Goal: Navigation & Orientation: Find specific page/section

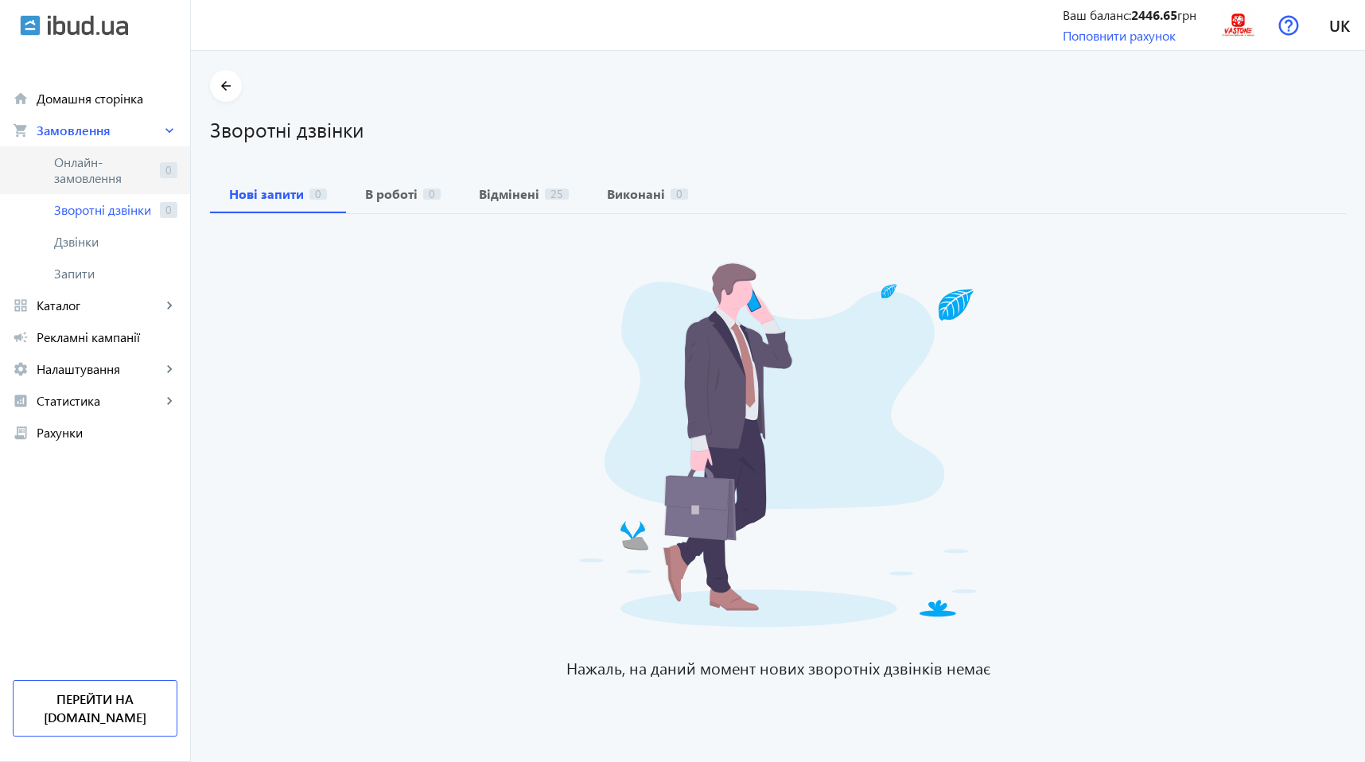
click at [98, 176] on span "Онлайн-замовлення" at bounding box center [103, 170] width 99 height 32
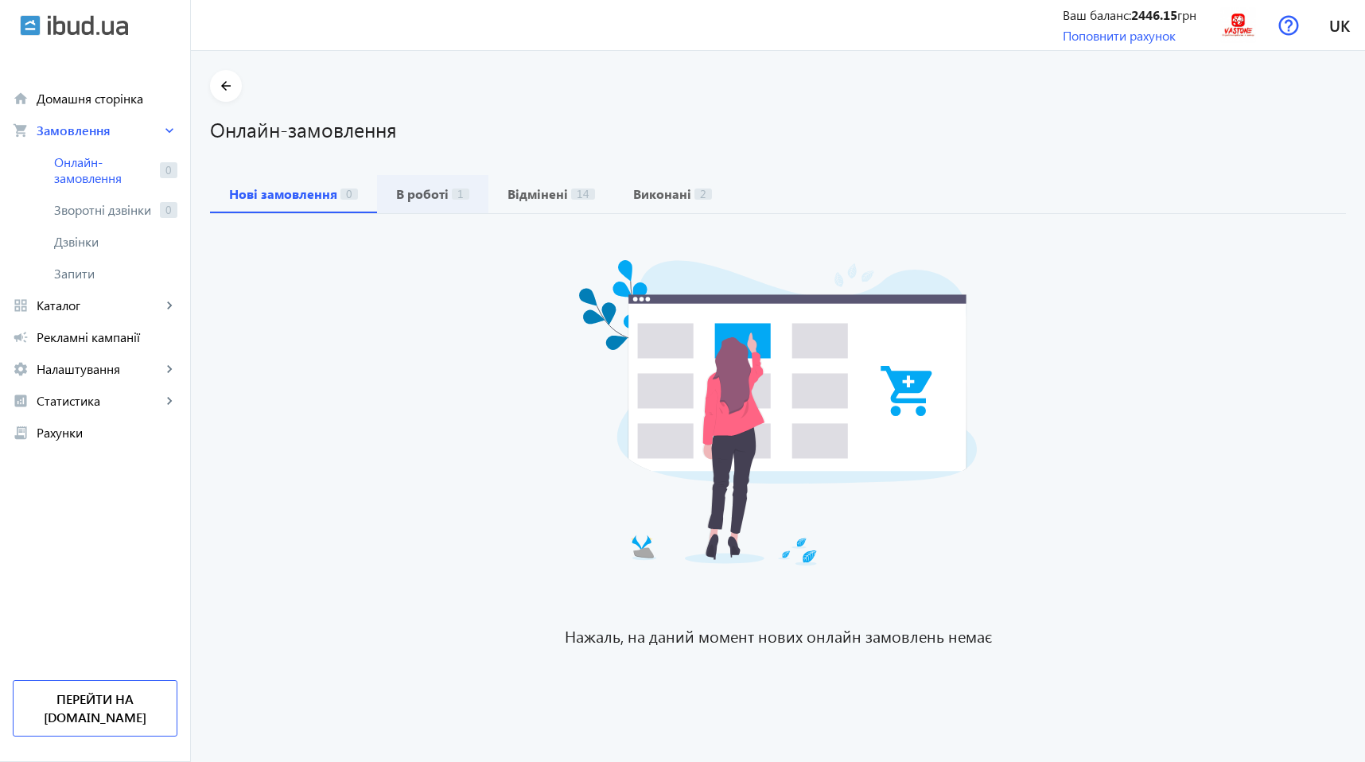
click at [416, 208] on span "В роботі 1" at bounding box center [432, 194] width 73 height 38
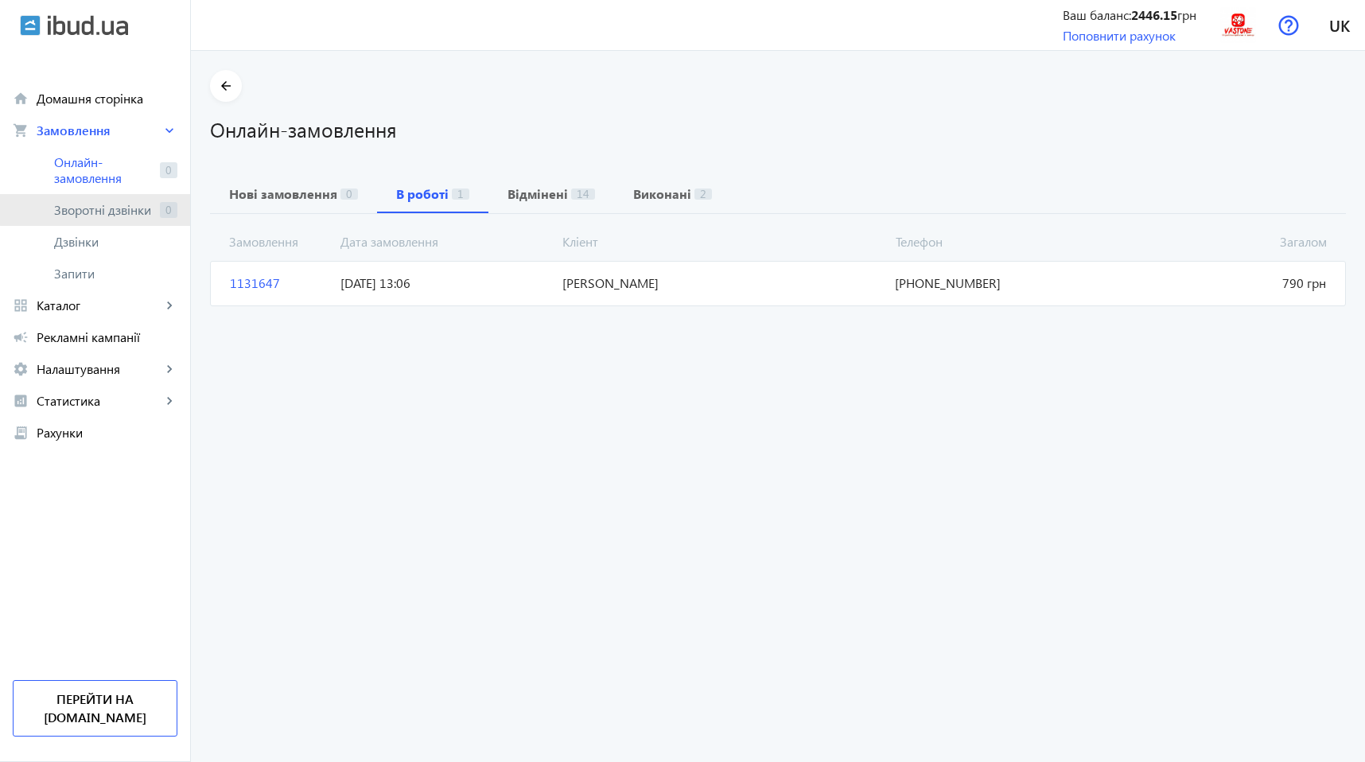
click at [104, 208] on span "Зворотні дзвінки" at bounding box center [103, 210] width 99 height 16
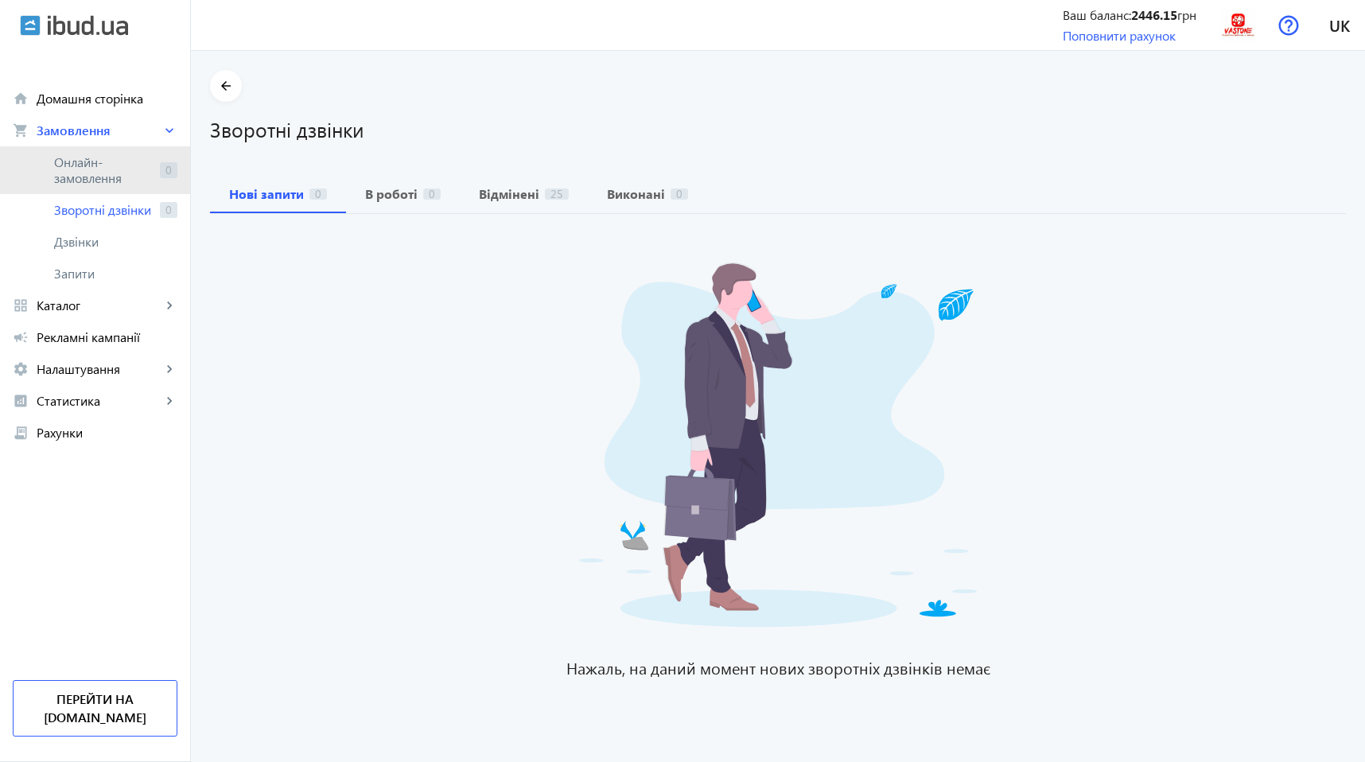
click at [99, 183] on span "Онлайн-замовлення" at bounding box center [103, 170] width 99 height 32
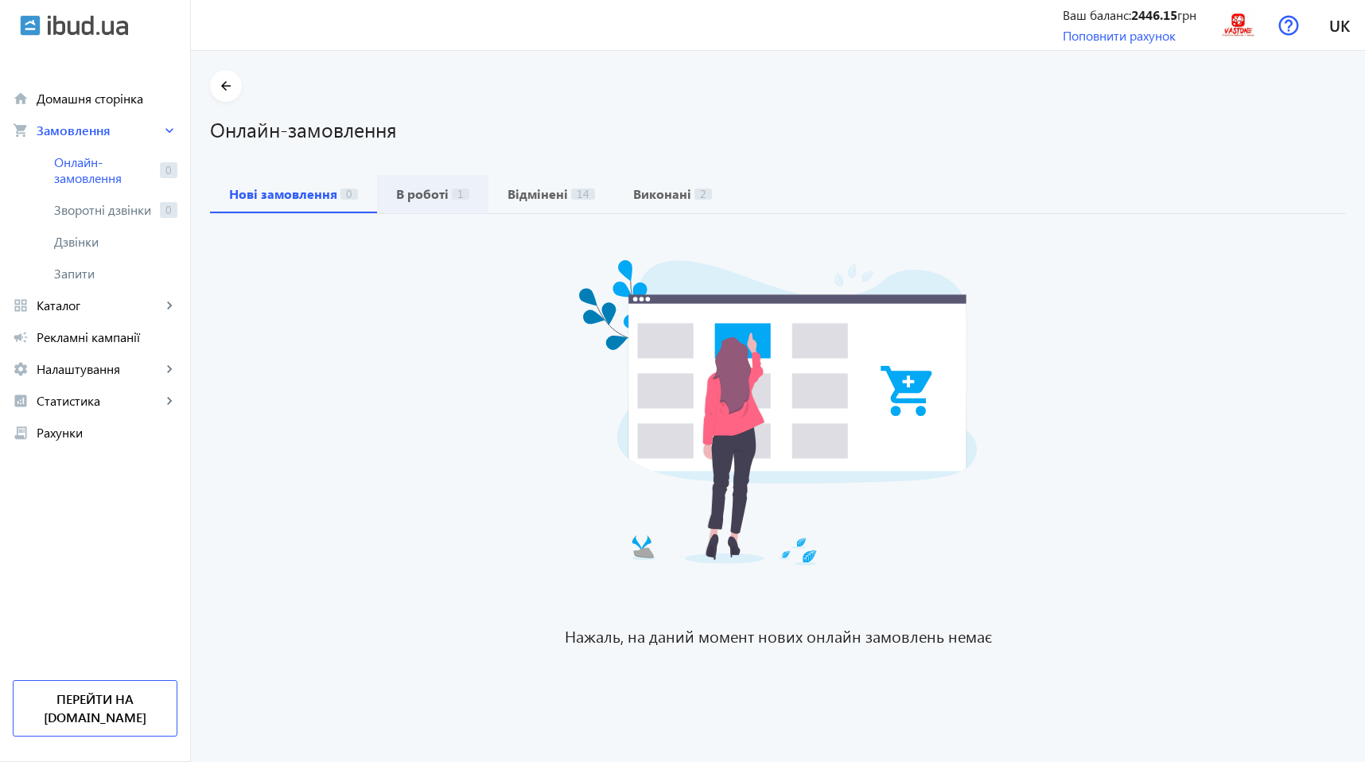
click at [409, 203] on span "В роботі 1" at bounding box center [432, 194] width 73 height 38
